Goal: Information Seeking & Learning: Learn about a topic

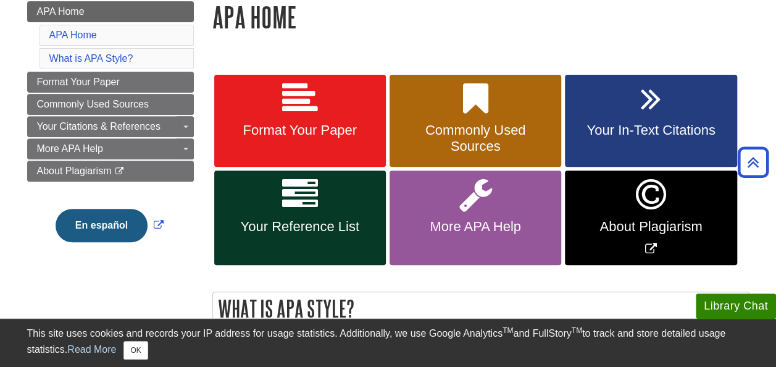
scroll to position [174, 0]
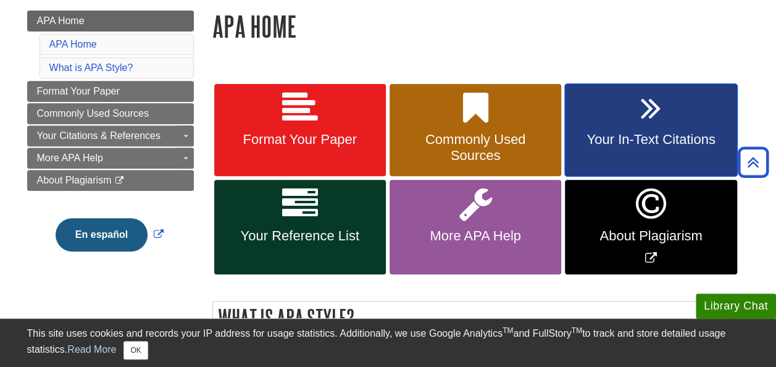
click at [611, 136] on span "Your In-Text Citations" at bounding box center [650, 140] width 153 height 16
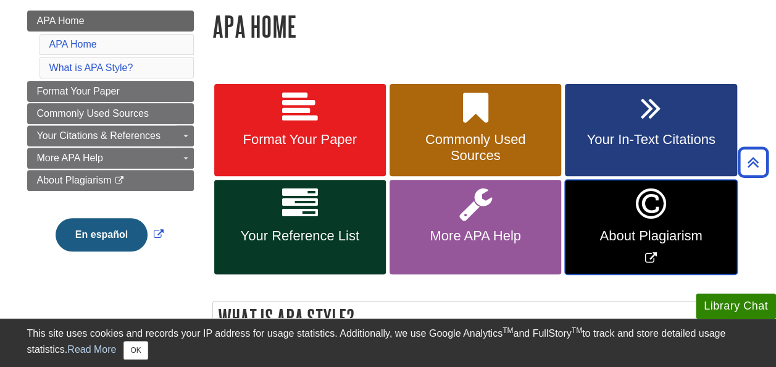
click at [667, 235] on span "About Plagiarism" at bounding box center [650, 236] width 153 height 16
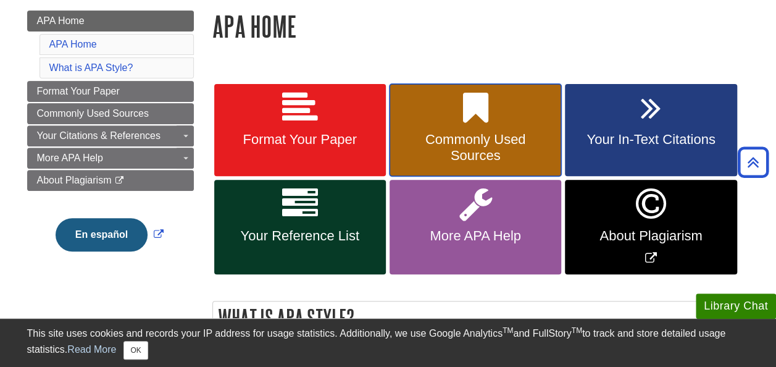
click at [432, 138] on span "Commonly Used Sources" at bounding box center [475, 148] width 153 height 32
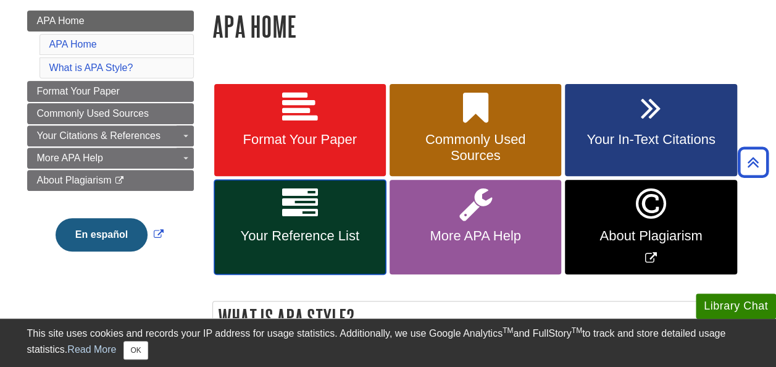
click at [306, 232] on span "Your Reference List" at bounding box center [300, 236] width 153 height 16
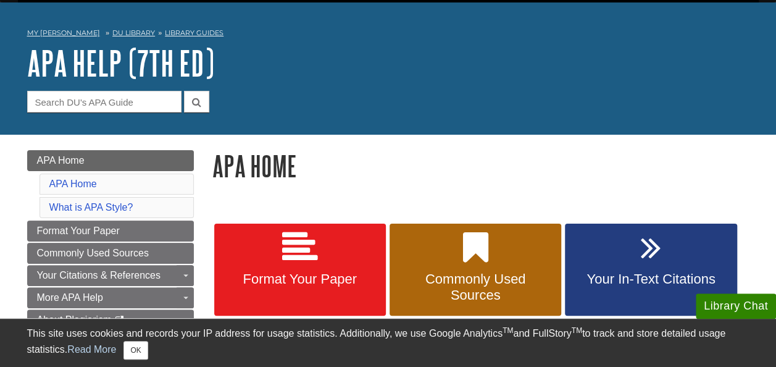
scroll to position [62, 0]
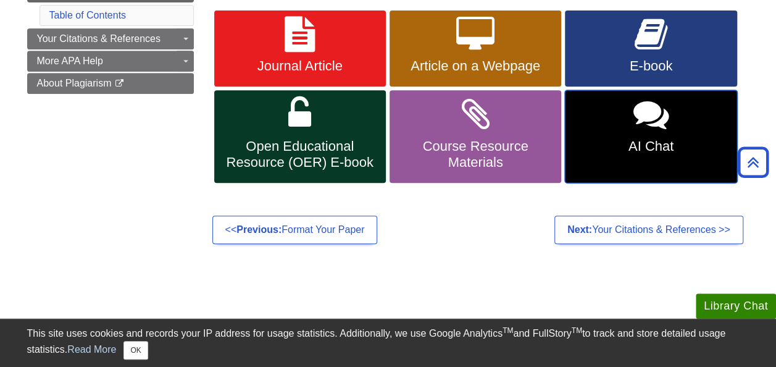
scroll to position [247, 0]
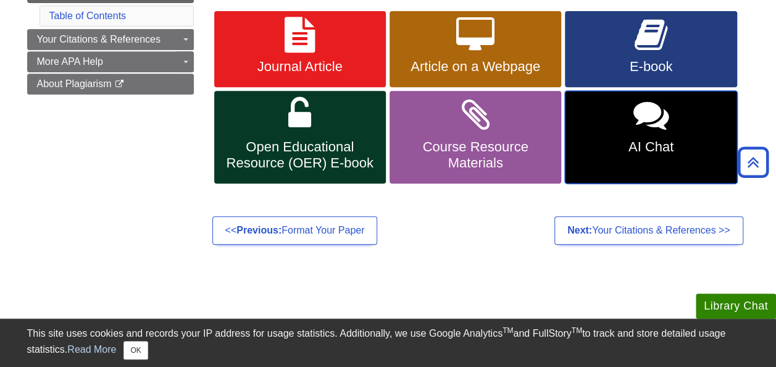
click at [632, 139] on span "AI Chat" at bounding box center [650, 147] width 153 height 16
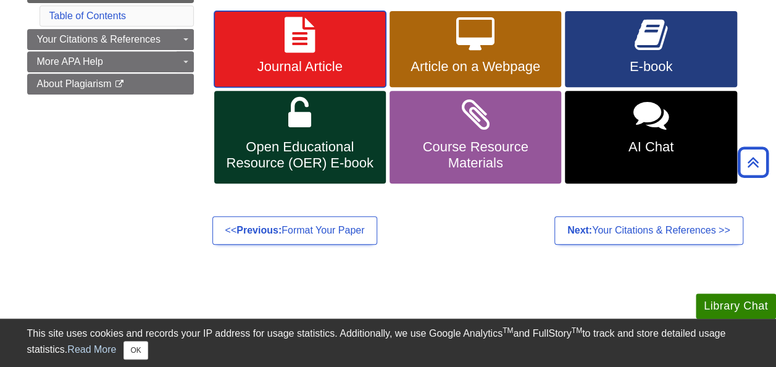
click at [295, 65] on span "Journal Article" at bounding box center [300, 67] width 153 height 16
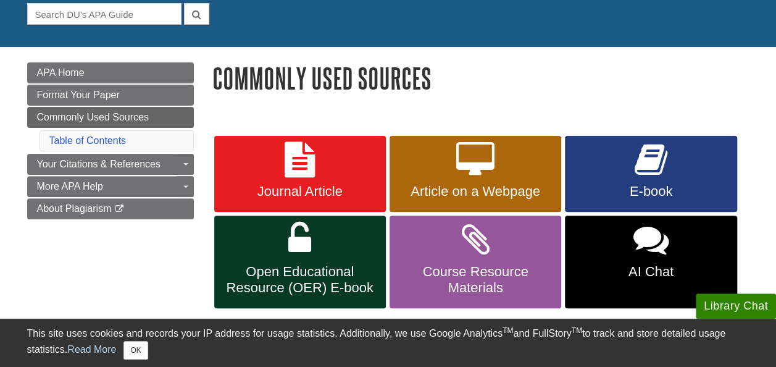
scroll to position [124, 0]
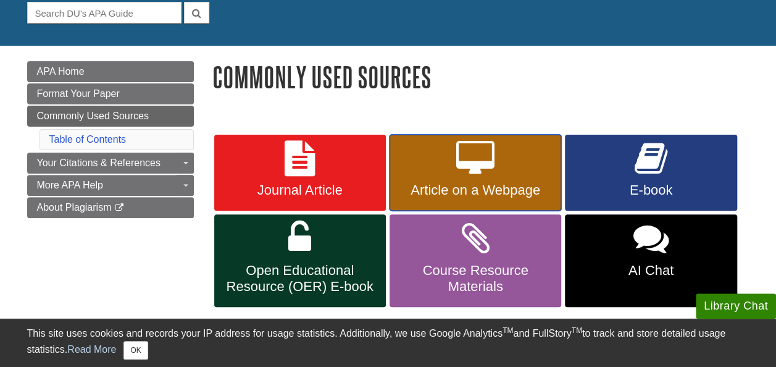
click at [440, 190] on span "Article on a Webpage" at bounding box center [475, 190] width 153 height 16
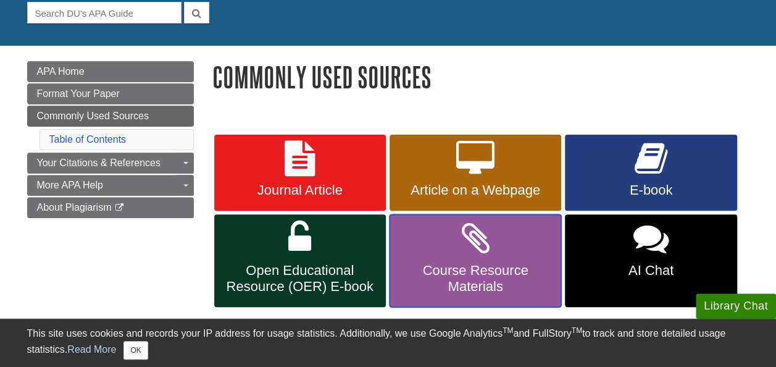
click at [481, 268] on span "Course Resource Materials" at bounding box center [475, 278] width 153 height 32
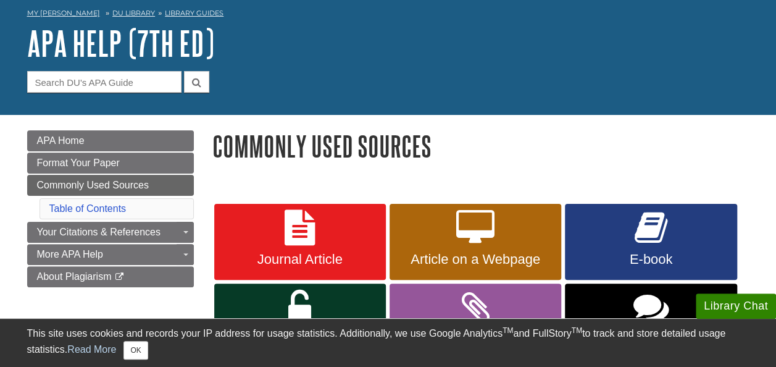
scroll to position [0, 0]
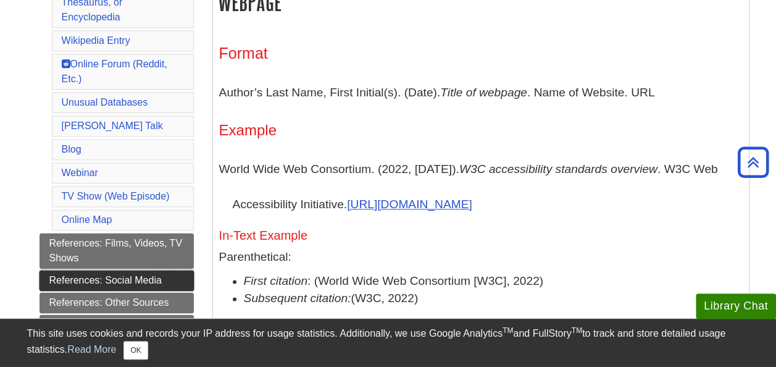
scroll to position [699, 0]
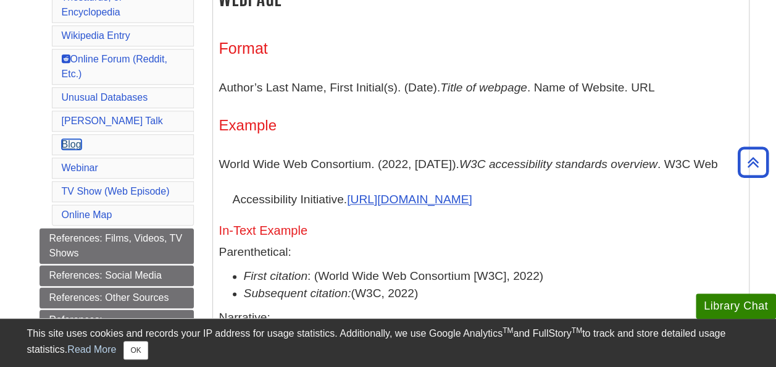
click at [71, 139] on link "Blog" at bounding box center [72, 144] width 20 height 10
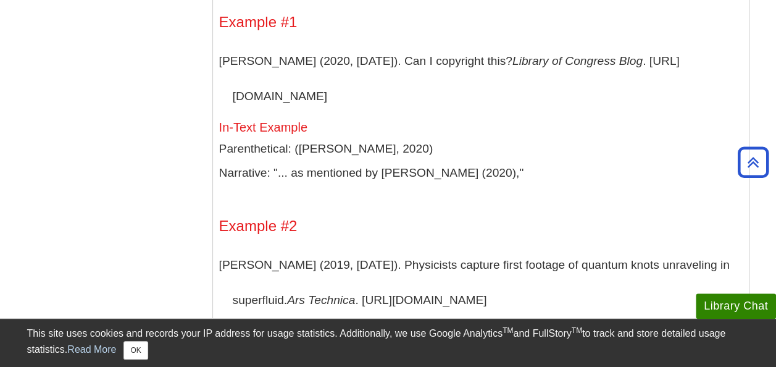
scroll to position [9008, 0]
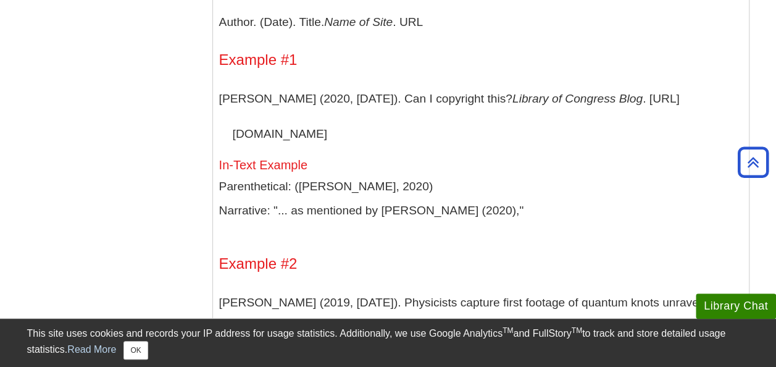
scroll to position [1934, 0]
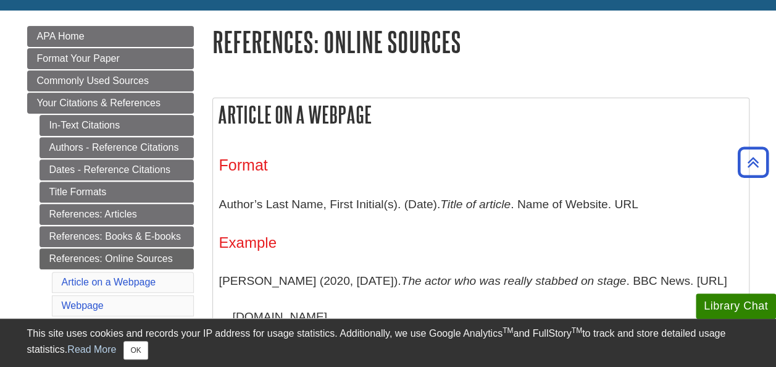
scroll to position [71, 0]
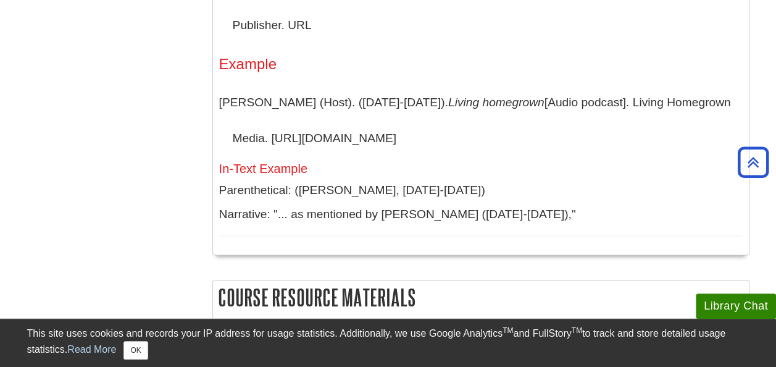
scroll to position [3387, 0]
